Goal: Task Accomplishment & Management: Manage account settings

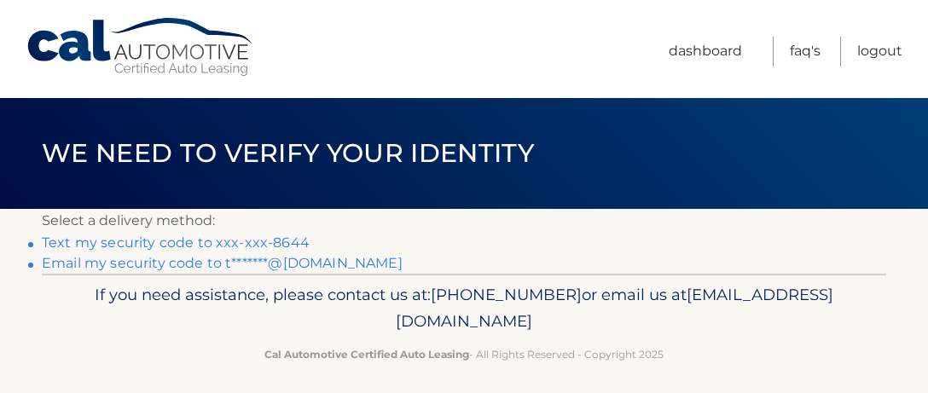
click at [276, 246] on link "Text my security code to xxx-xxx-8644" at bounding box center [176, 243] width 268 height 16
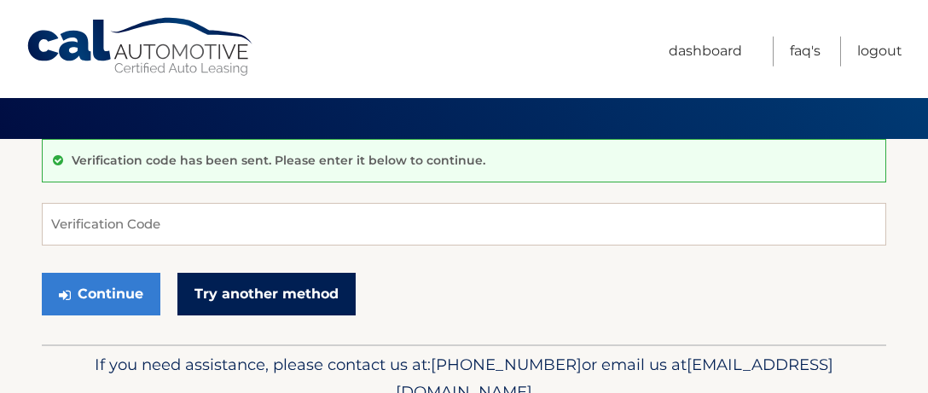
scroll to position [90, 0]
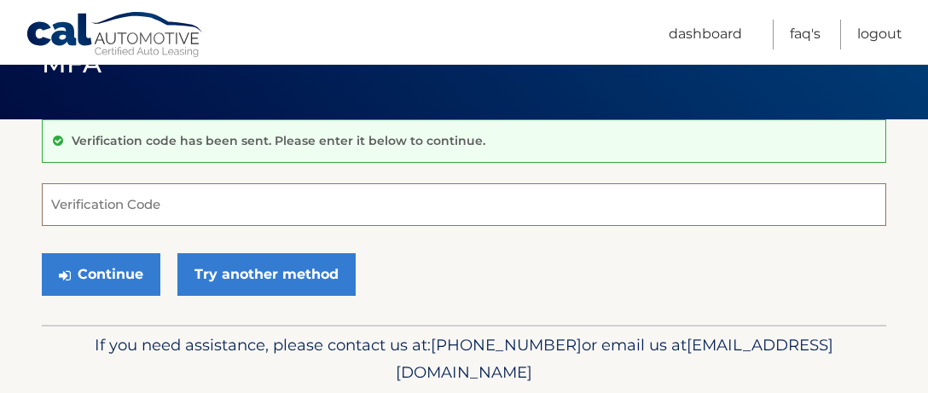
click at [88, 211] on input "Verification Code" at bounding box center [464, 204] width 844 height 43
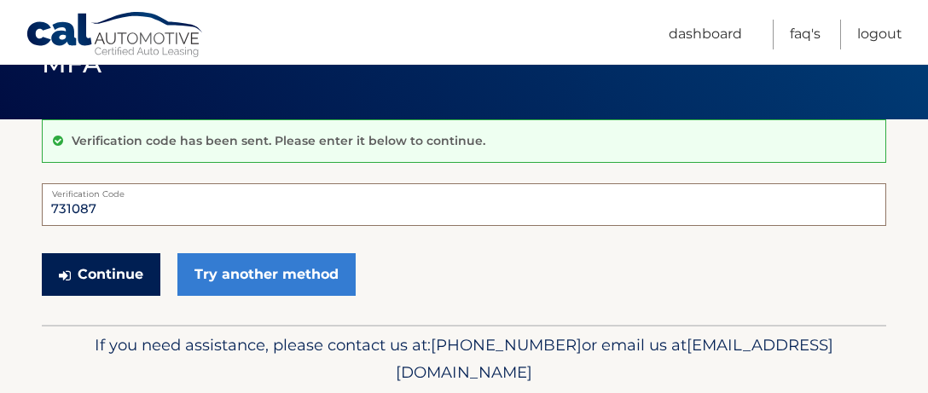
type input "731087"
click at [66, 274] on icon "submit" at bounding box center [65, 276] width 12 height 14
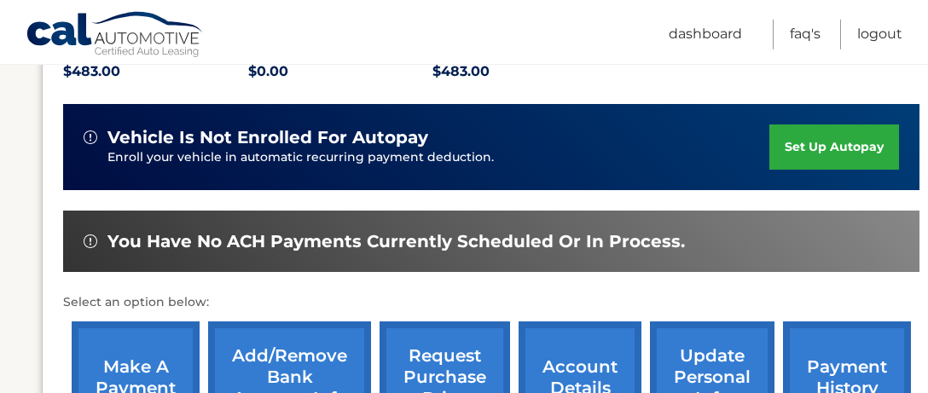
scroll to position [449, 0]
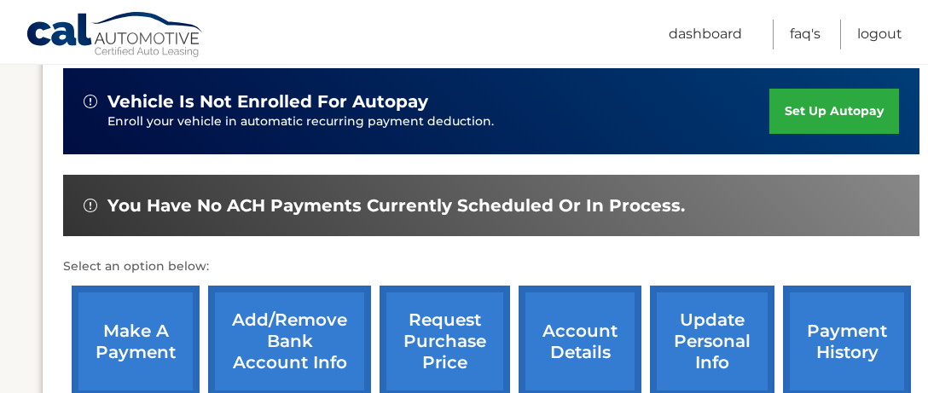
click at [160, 338] on link "make a payment" at bounding box center [136, 342] width 128 height 112
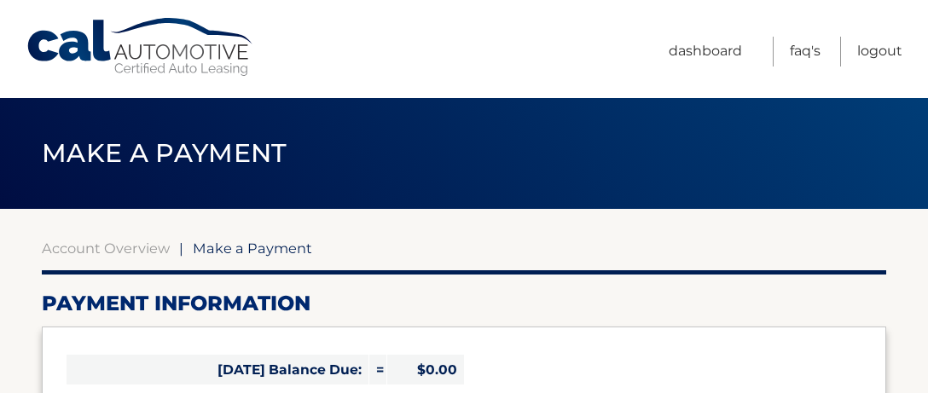
select select "MzY4MGIzM2UtNGY2ZS00NzFjLWE2NzYtMTVmNmU0NDY3Mjdj"
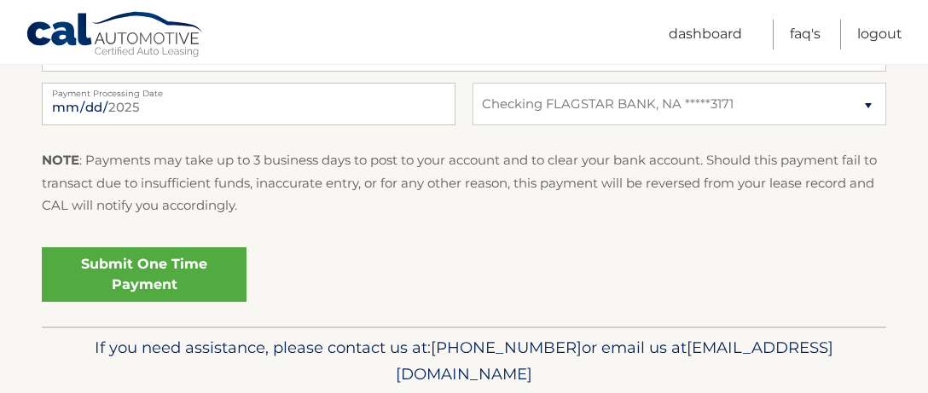
scroll to position [808, 0]
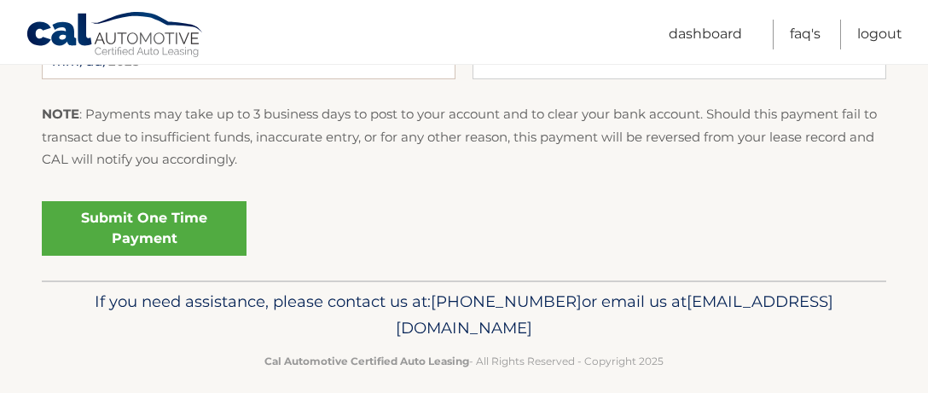
click at [162, 225] on link "Submit One Time Payment" at bounding box center [144, 228] width 205 height 55
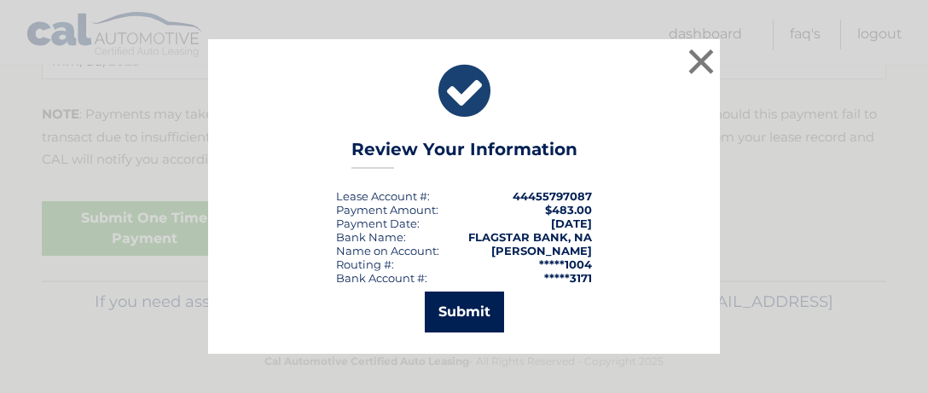
click at [451, 307] on button "Submit" at bounding box center [464, 312] width 79 height 41
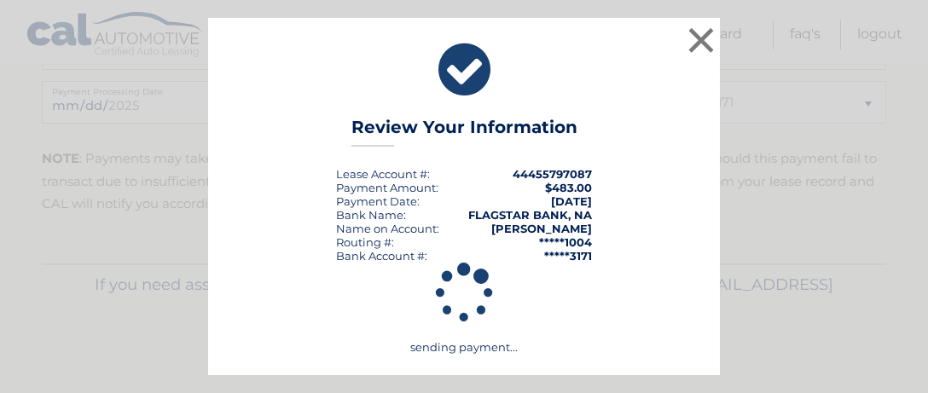
scroll to position [763, 0]
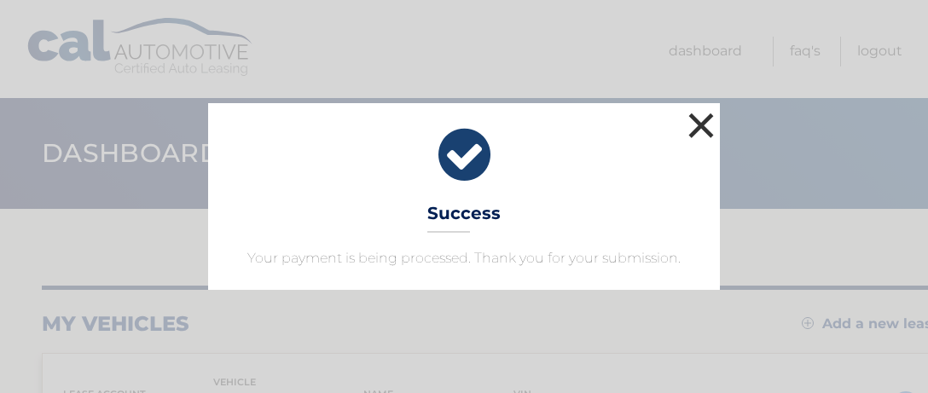
click at [701, 122] on button "×" at bounding box center [701, 125] width 34 height 34
